Goal: Find specific page/section: Find specific page/section

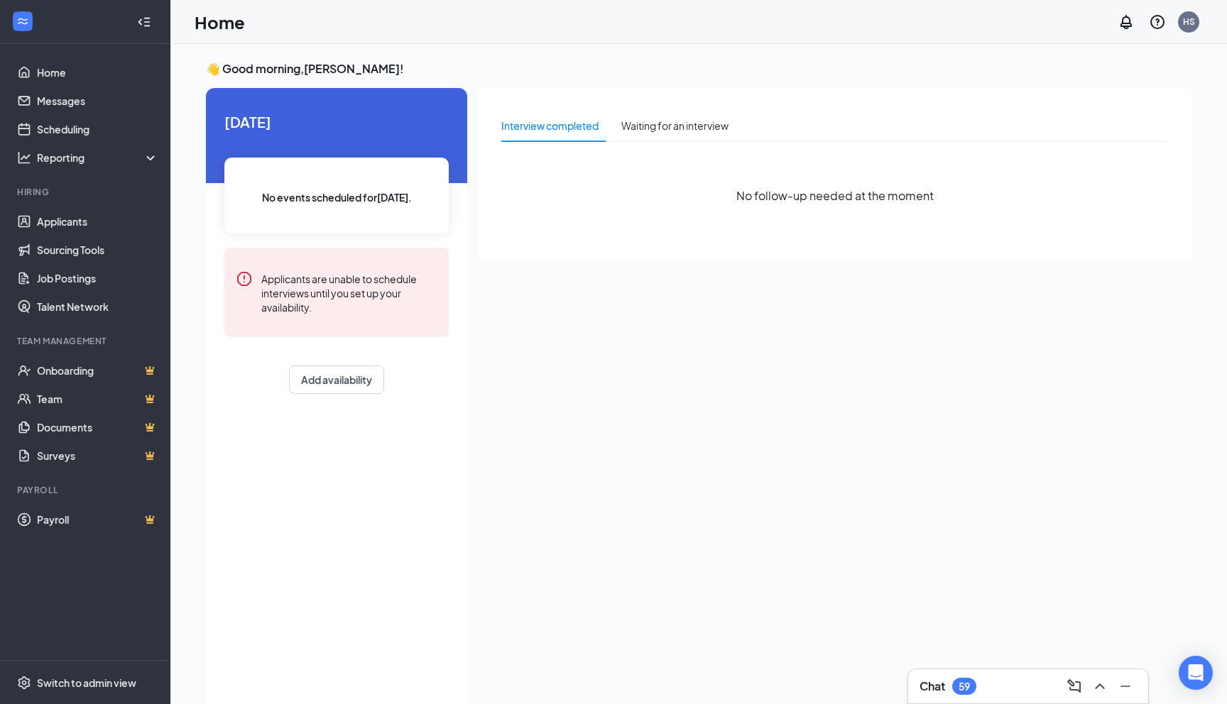
click at [959, 686] on div "59" at bounding box center [963, 687] width 11 height 12
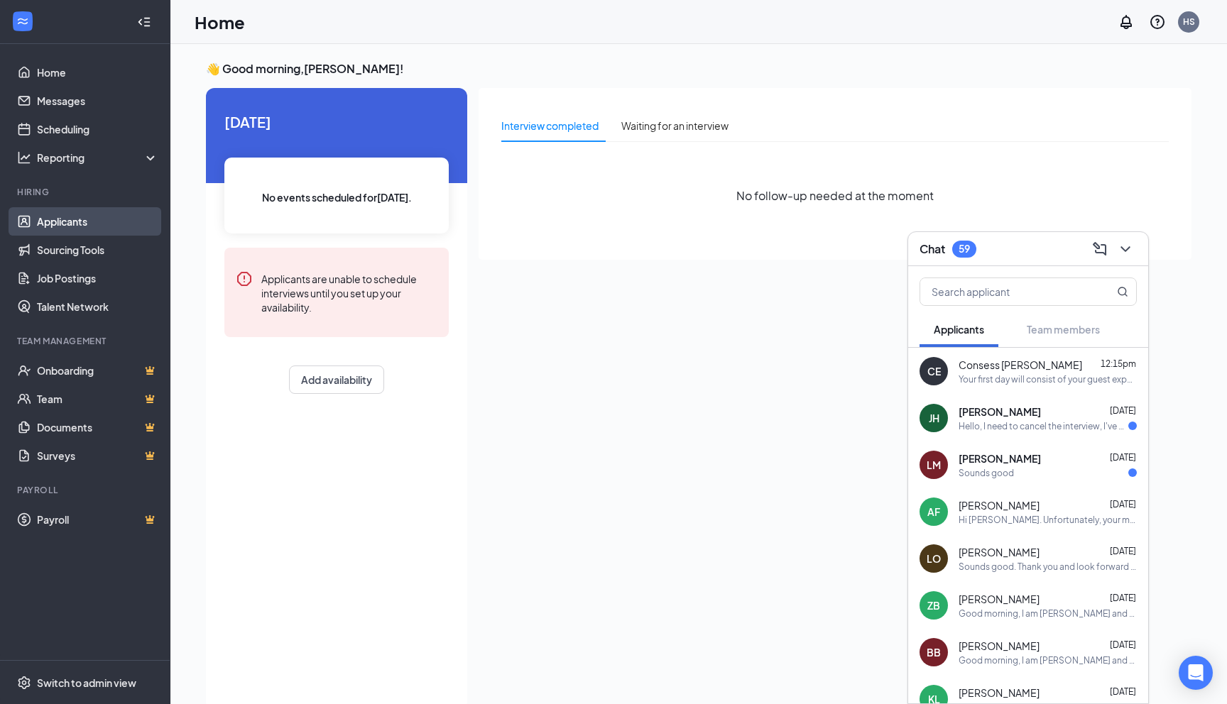
click at [54, 223] on link "Applicants" at bounding box center [97, 221] width 121 height 28
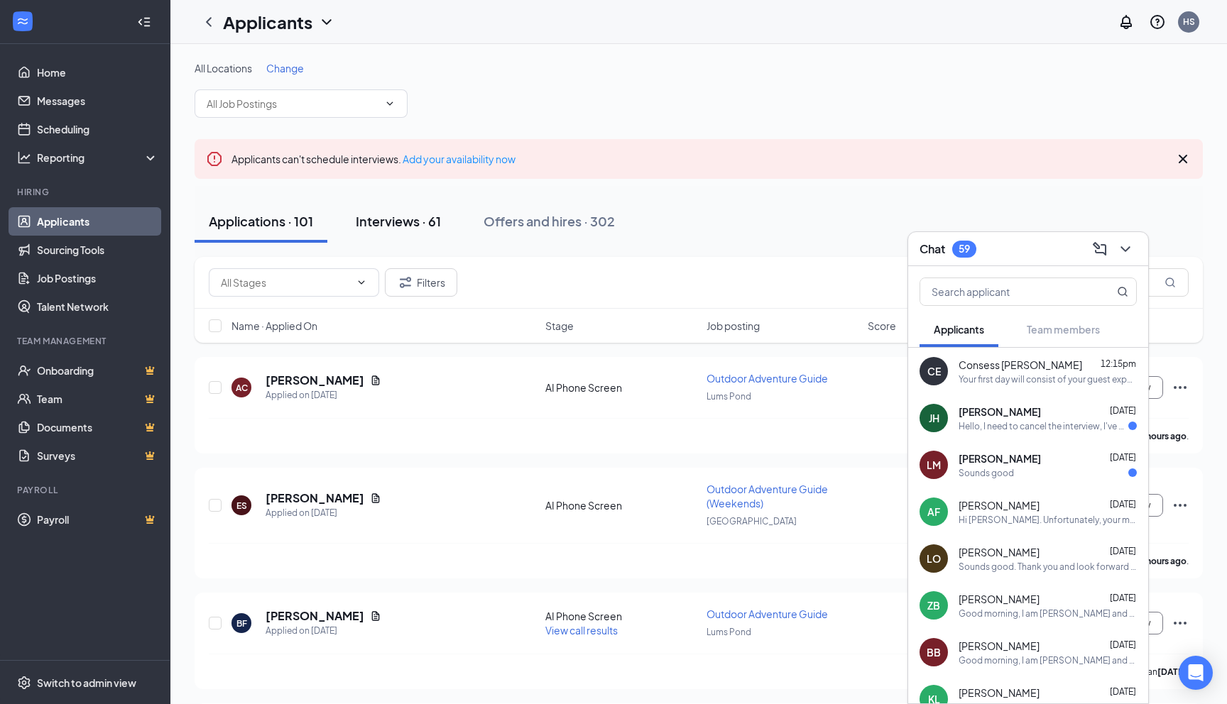
click at [393, 222] on div "Interviews · 61" at bounding box center [398, 221] width 85 height 18
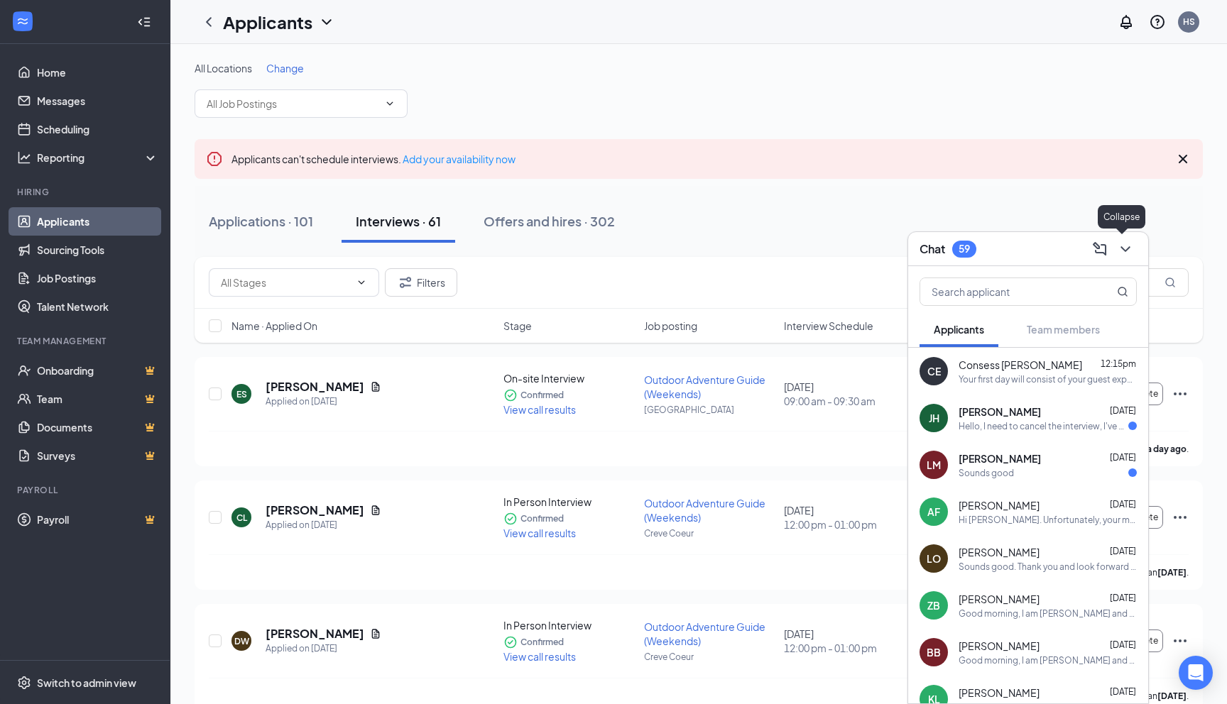
click at [1125, 250] on icon "ChevronDown" at bounding box center [1124, 249] width 9 height 6
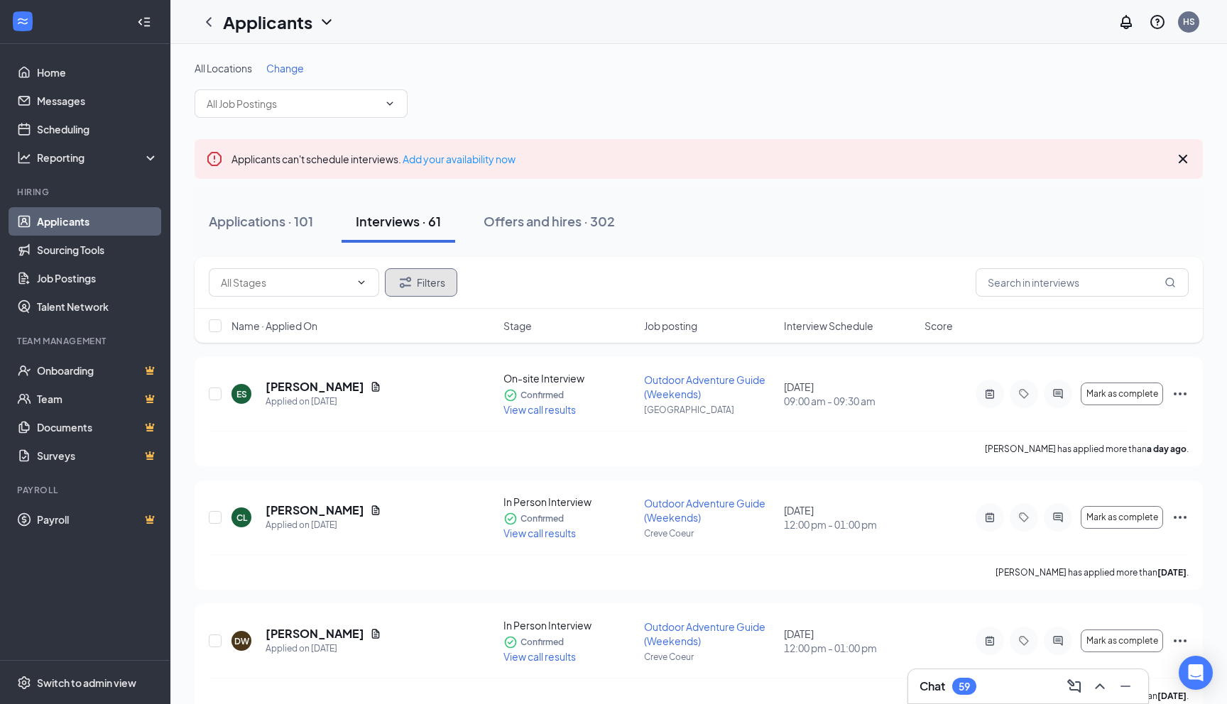
click at [447, 282] on button "Filters" at bounding box center [421, 282] width 72 height 28
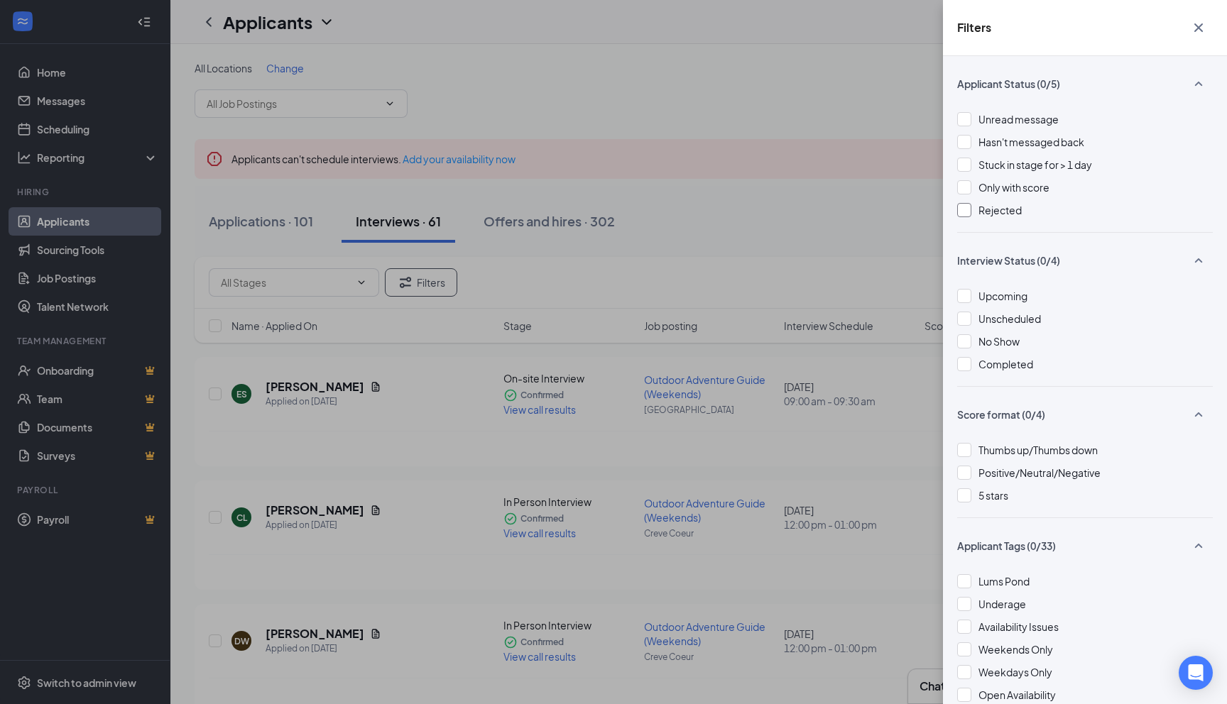
click at [965, 217] on div at bounding box center [964, 210] width 14 height 14
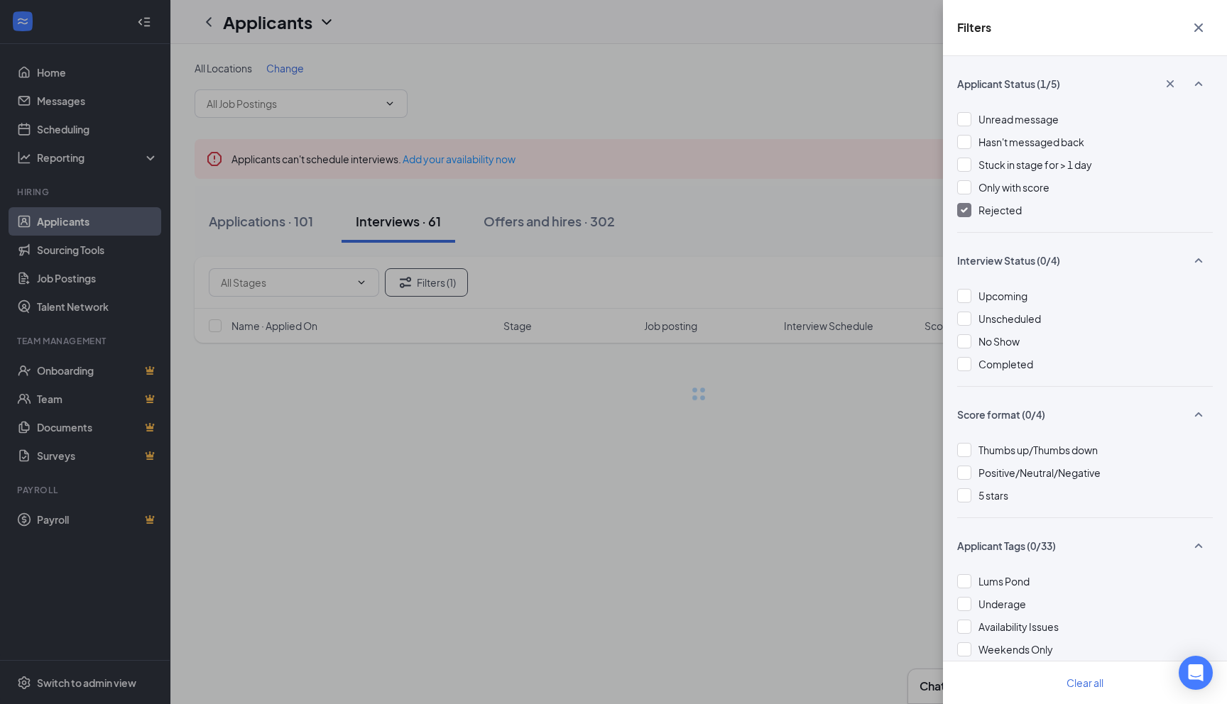
click at [877, 233] on div "Filters Applicant Status (1/5) Unread message Hasn't messaged back Stuck in sta…" at bounding box center [613, 352] width 1227 height 704
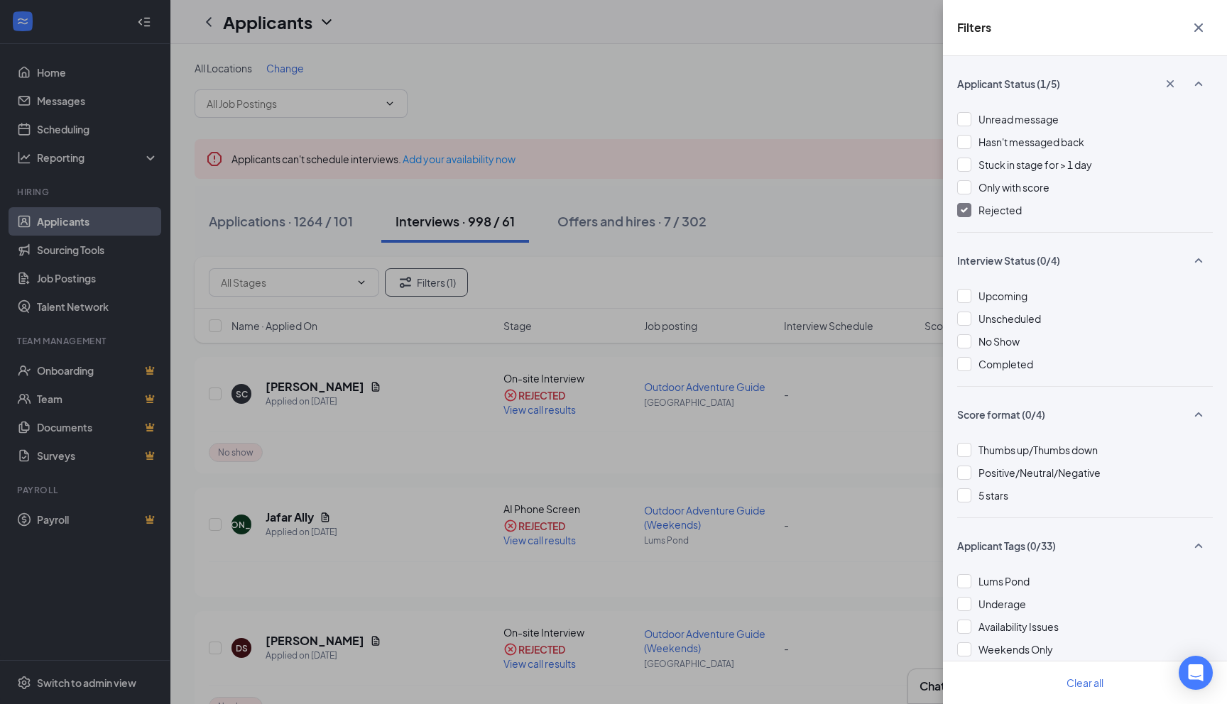
click at [637, 168] on div "Filters Applicant Status (1/5) Unread message Hasn't messaged back Stuck in sta…" at bounding box center [613, 352] width 1227 height 704
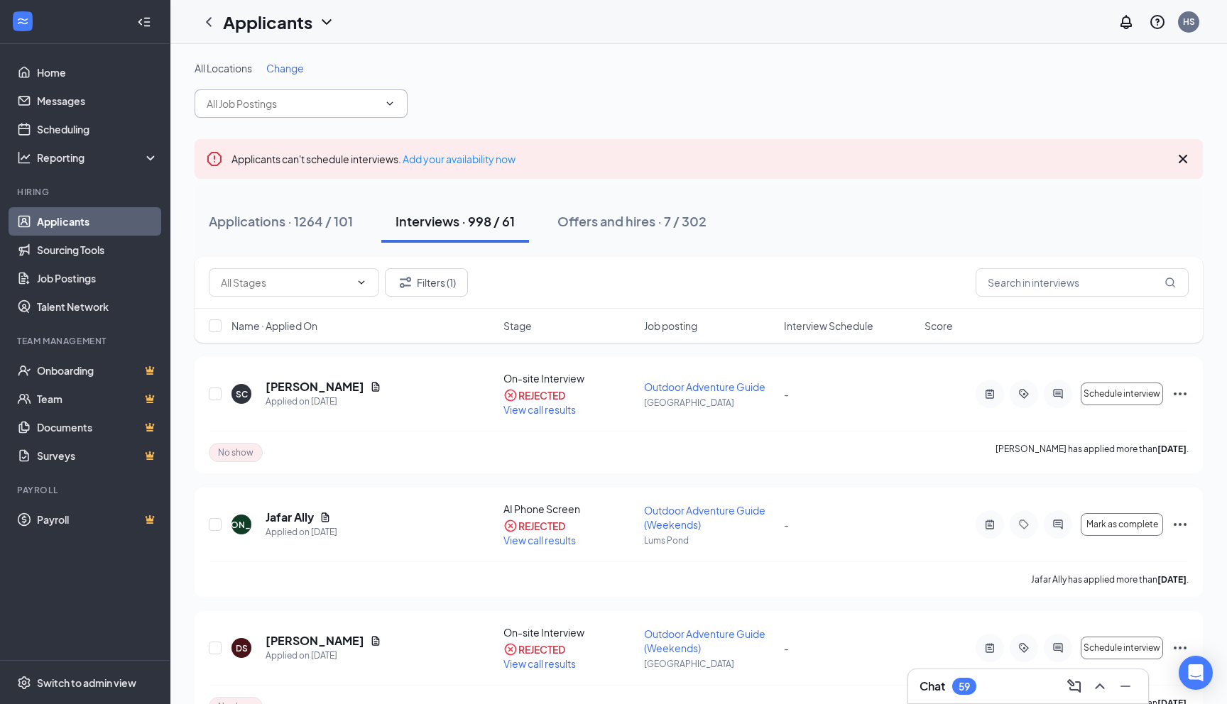
click at [288, 106] on input "text" at bounding box center [293, 104] width 172 height 16
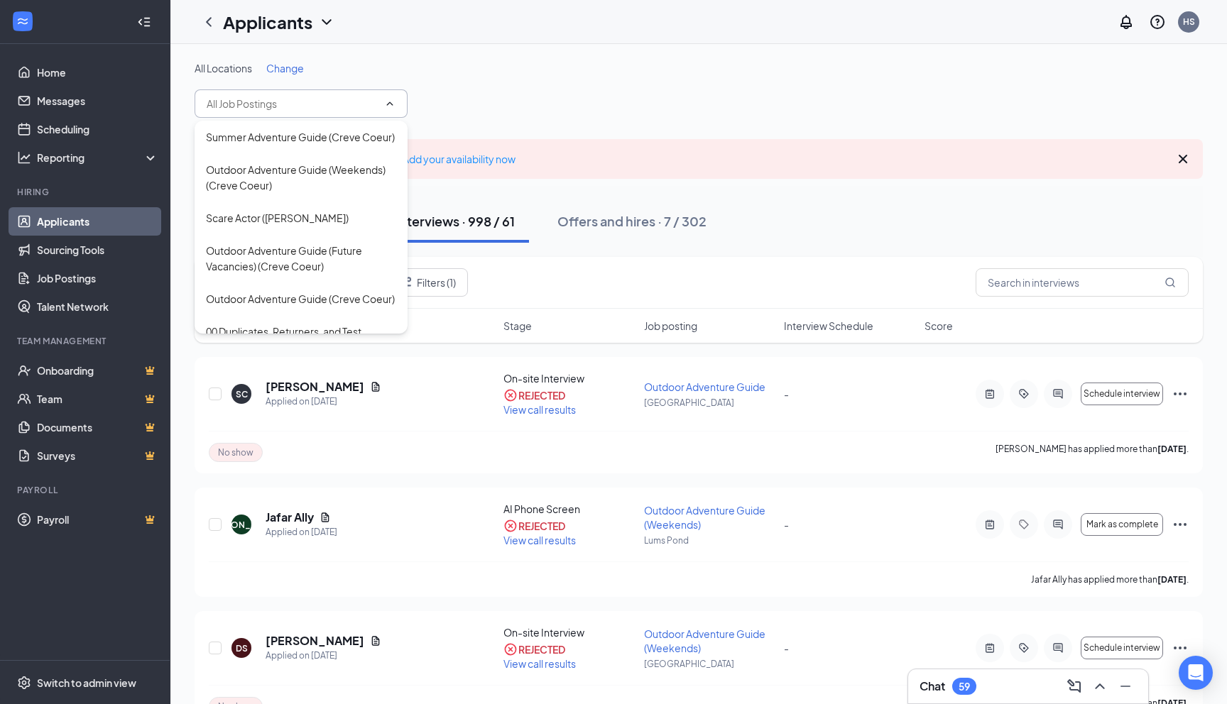
type input "s"
click at [279, 70] on span "Change" at bounding box center [285, 68] width 38 height 13
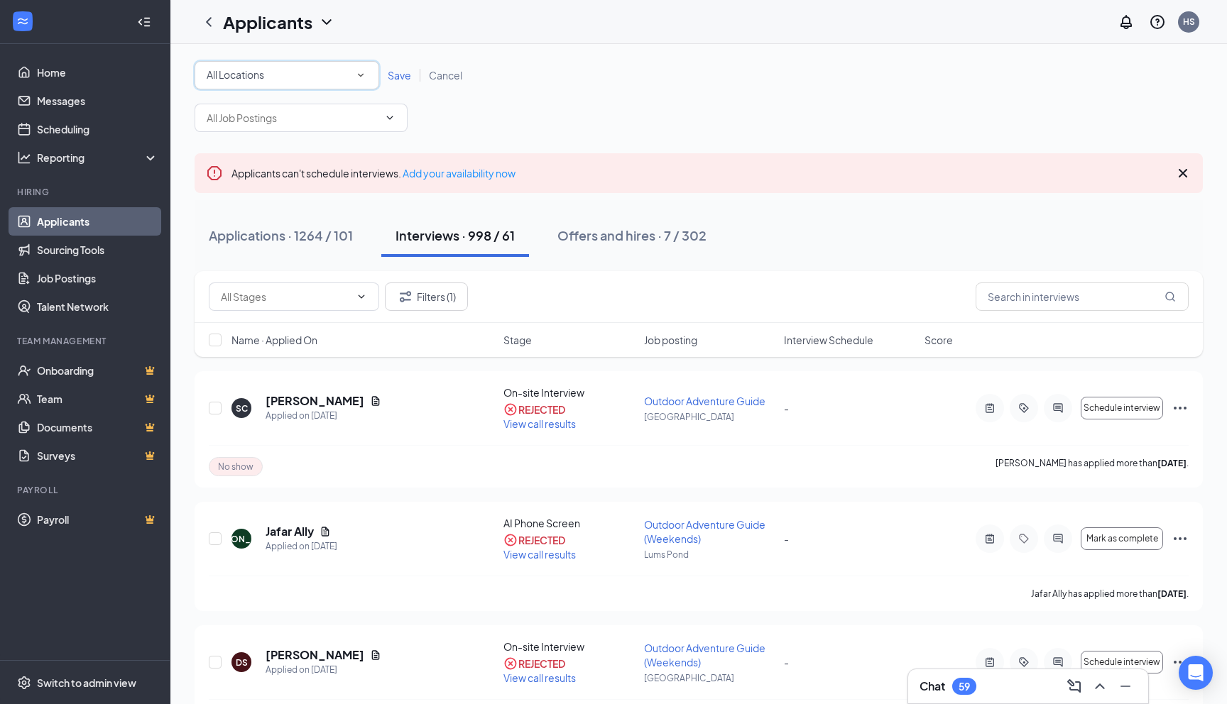
click at [319, 70] on div "All Locations" at bounding box center [287, 75] width 160 height 17
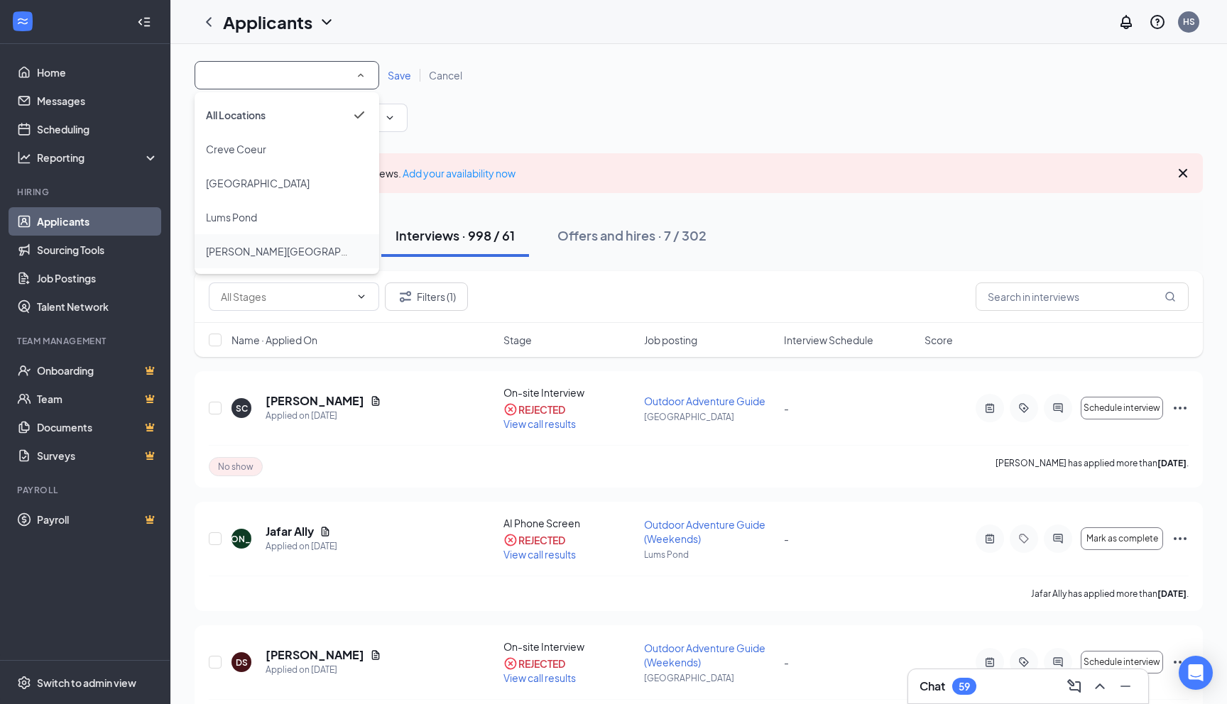
click at [291, 244] on div "[PERSON_NAME][GEOGRAPHIC_DATA]" at bounding box center [287, 251] width 162 height 17
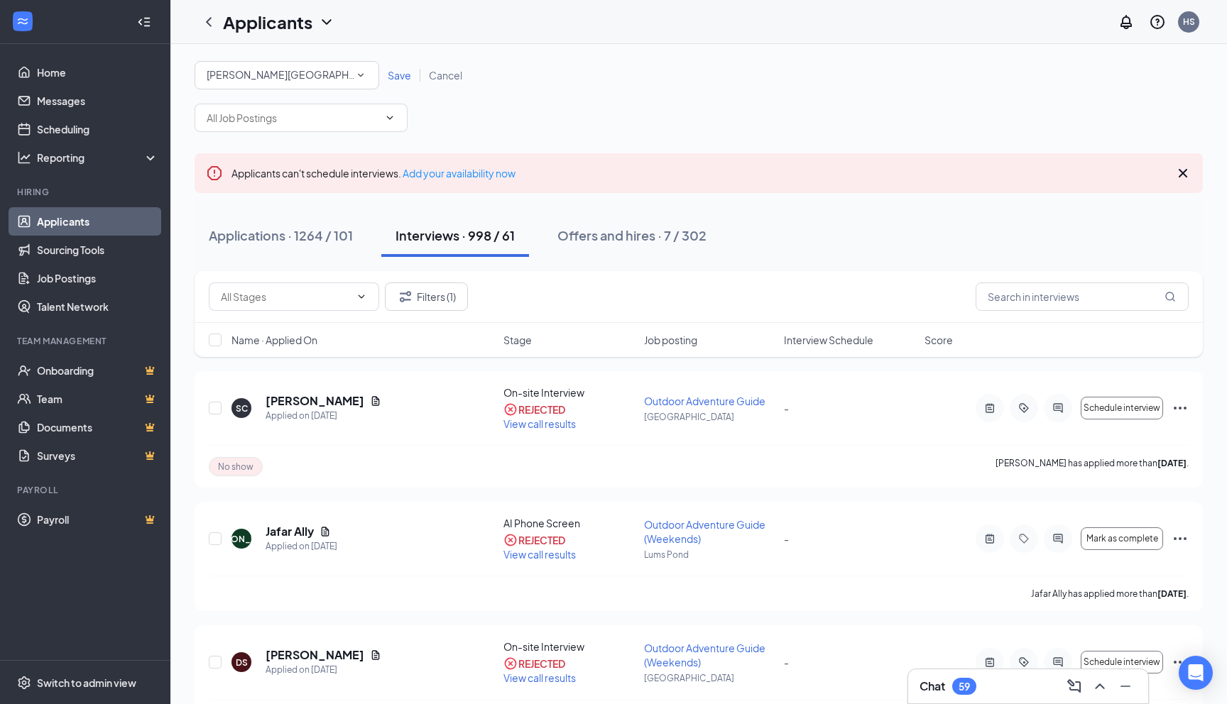
click at [411, 71] on span "Save" at bounding box center [399, 75] width 23 height 13
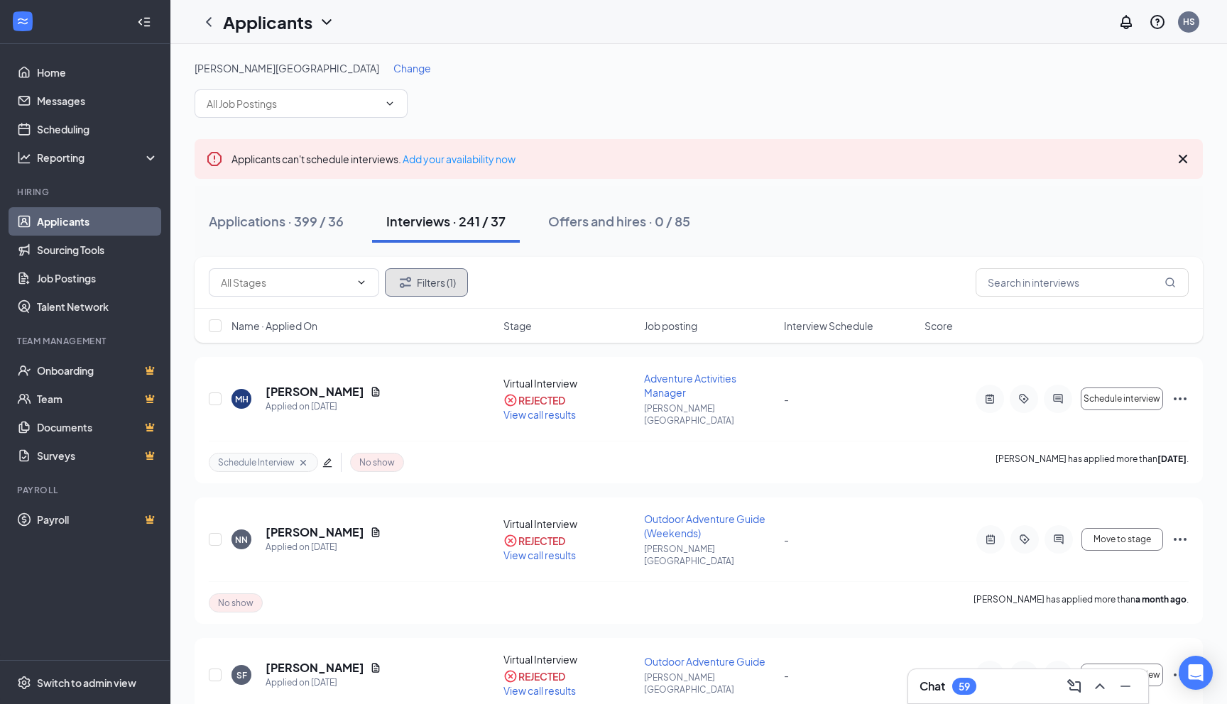
click at [454, 288] on button "Filters (1)" at bounding box center [426, 282] width 83 height 28
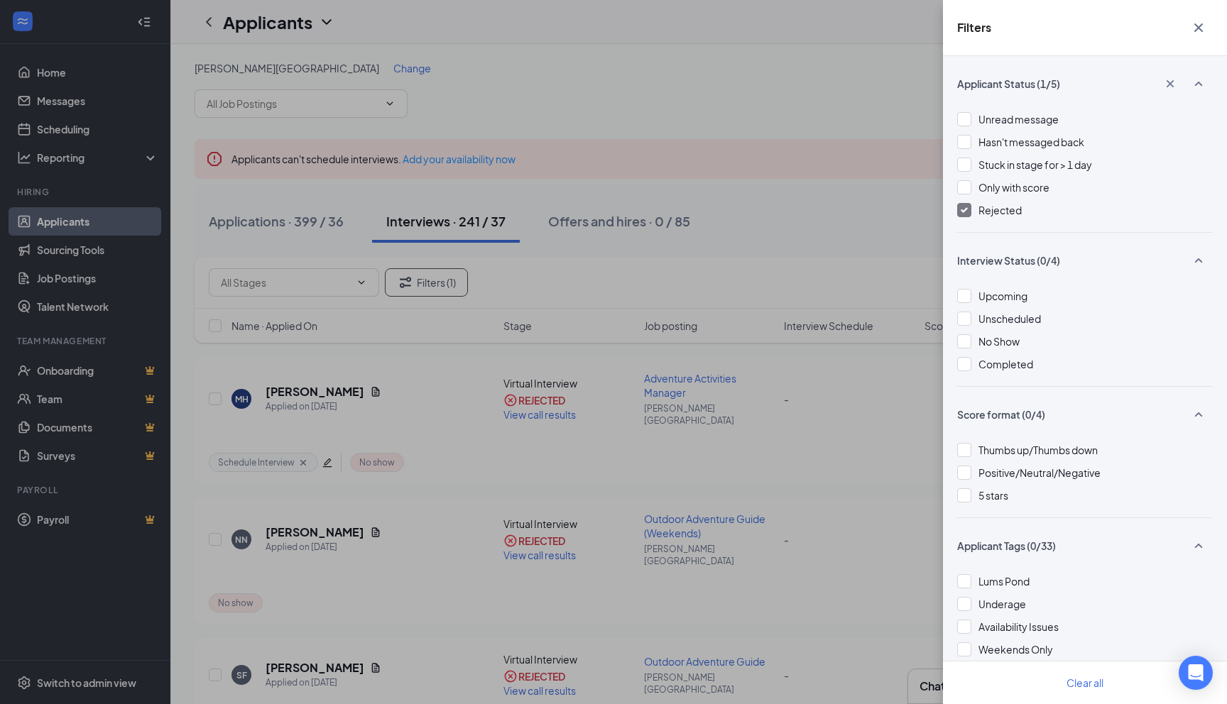
click at [1198, 23] on icon "Cross" at bounding box center [1198, 27] width 17 height 17
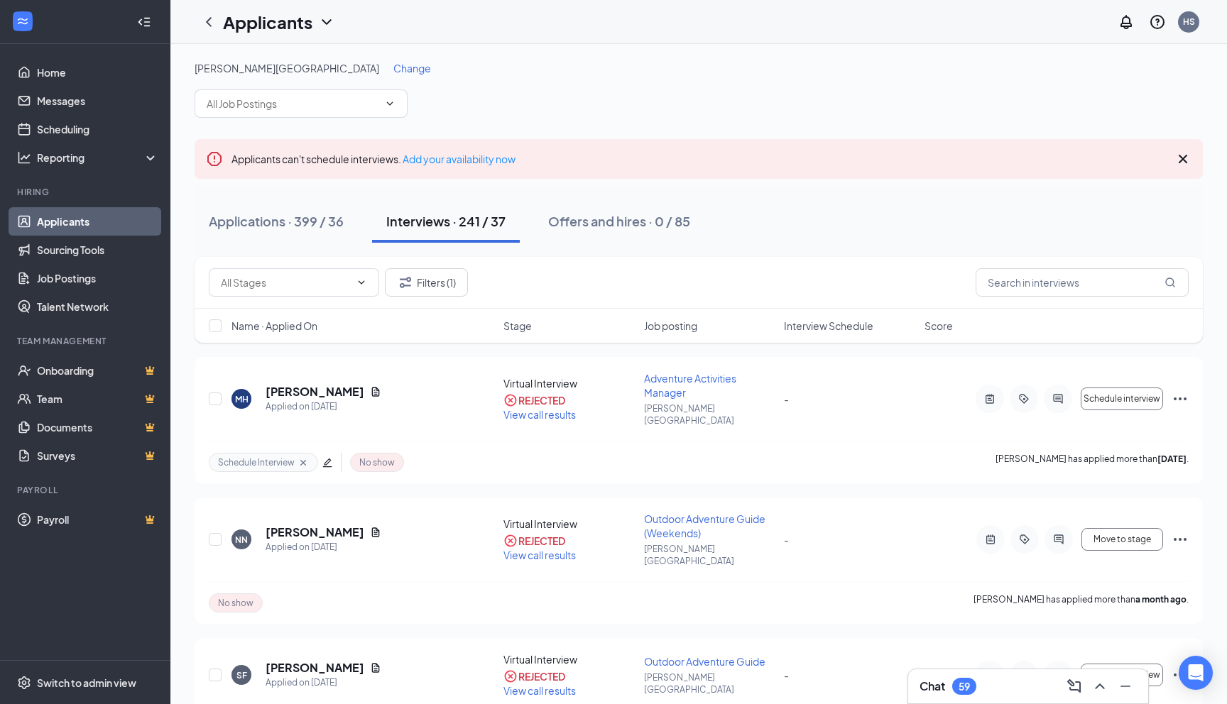
click at [804, 328] on span "Interview Schedule" at bounding box center [828, 326] width 89 height 14
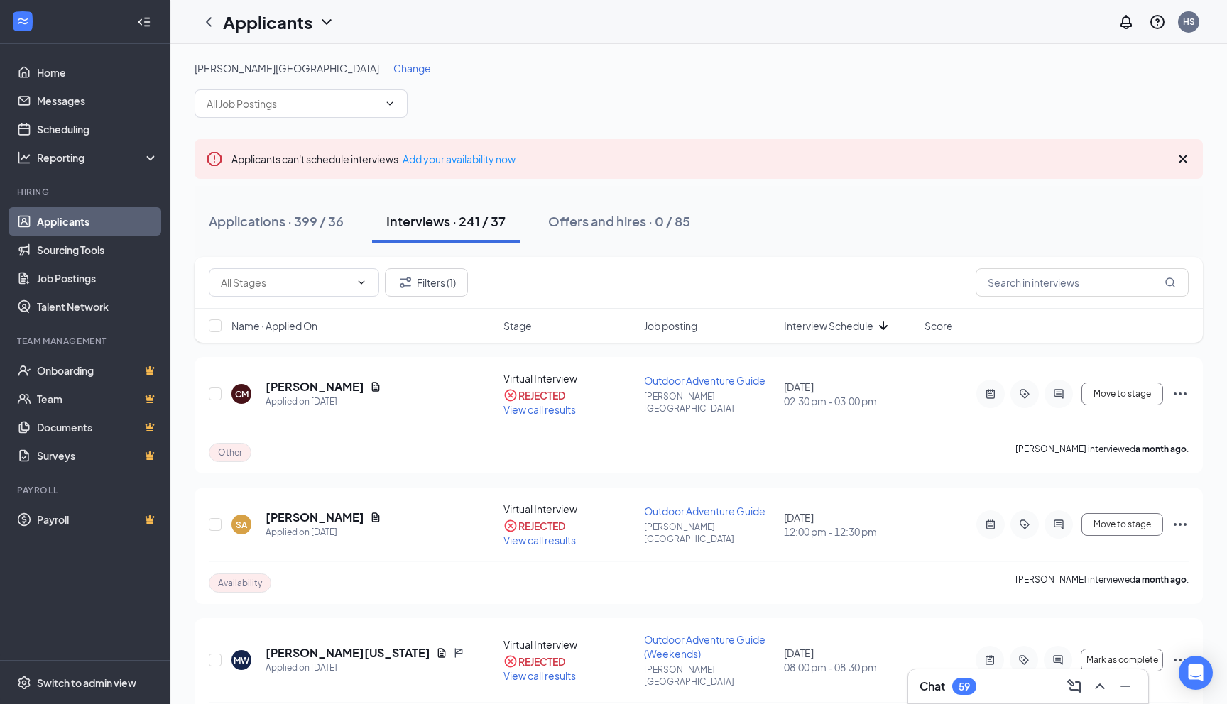
click at [838, 324] on span "Interview Schedule" at bounding box center [828, 326] width 89 height 14
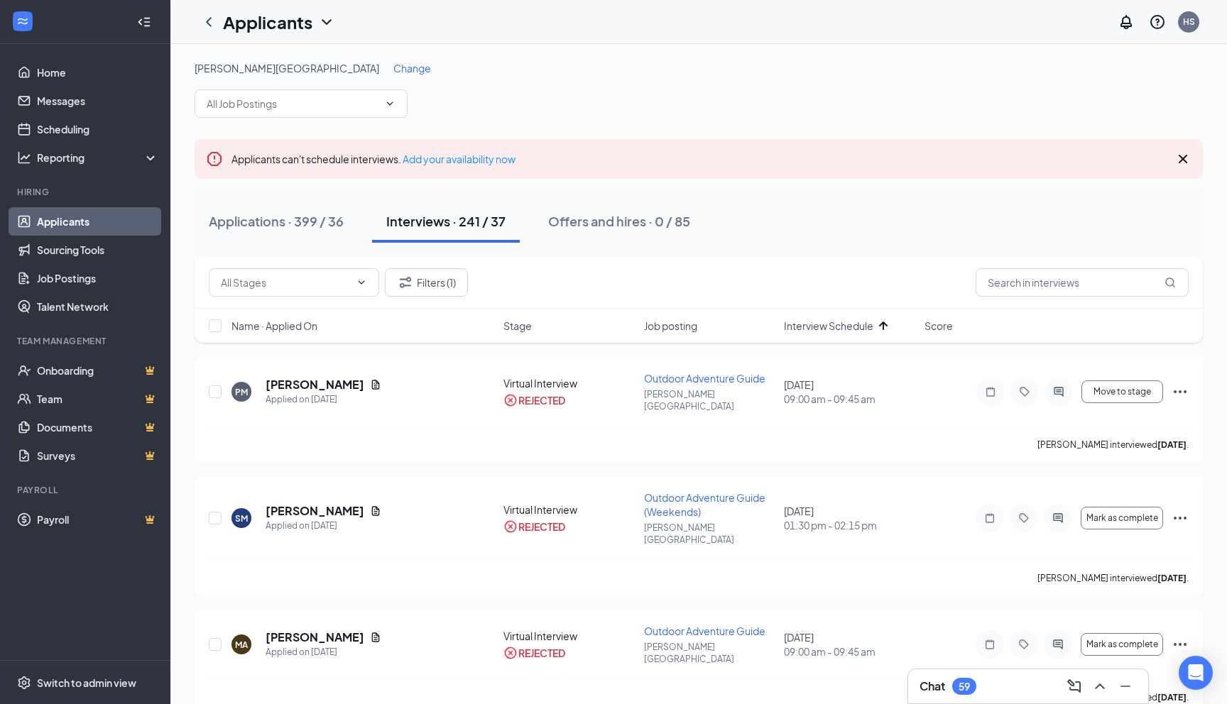
click at [838, 324] on span "Interview Schedule" at bounding box center [828, 326] width 89 height 14
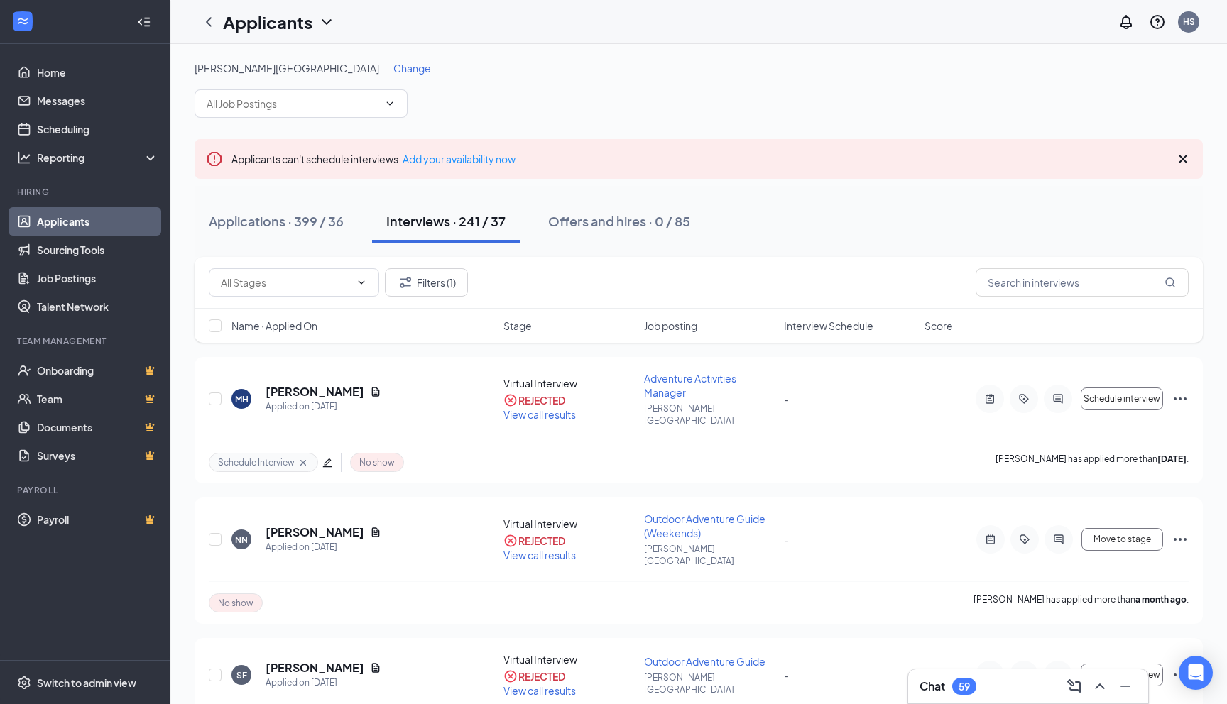
click at [838, 324] on span "Interview Schedule" at bounding box center [828, 326] width 89 height 14
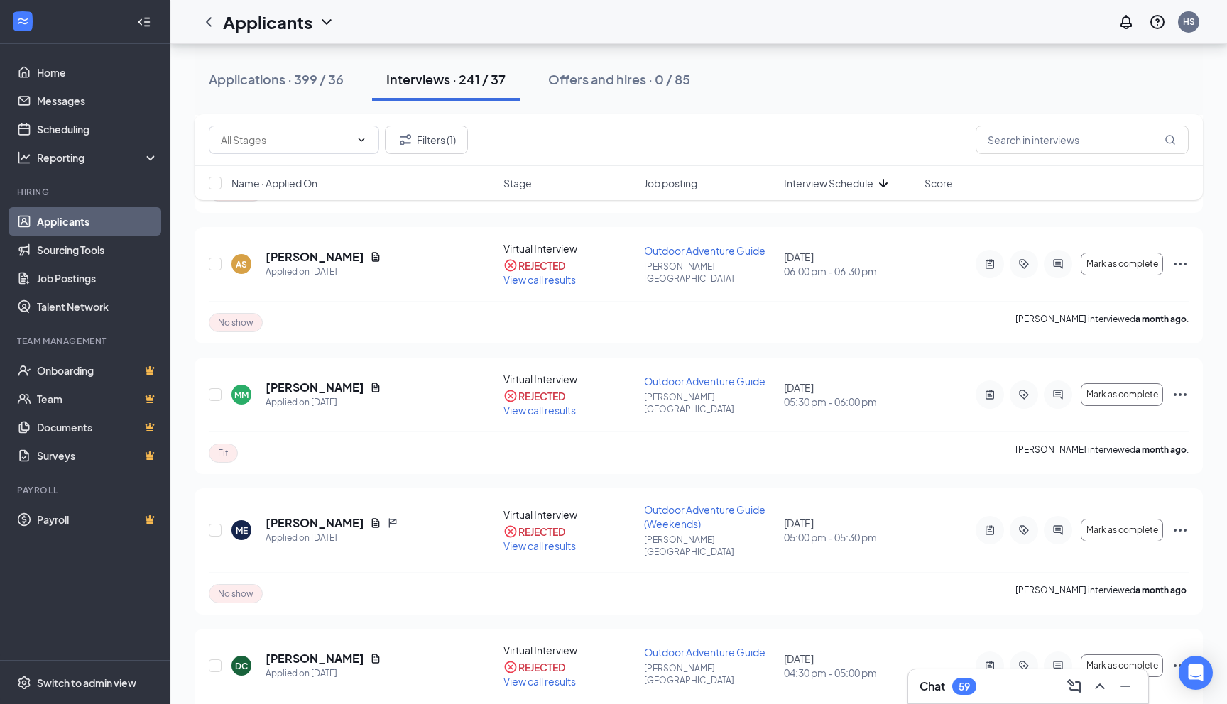
scroll to position [677, 0]
